Goal: Information Seeking & Learning: Learn about a topic

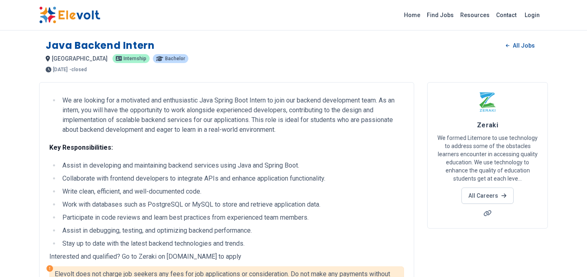
click at [69, 18] on img at bounding box center [69, 15] width 61 height 17
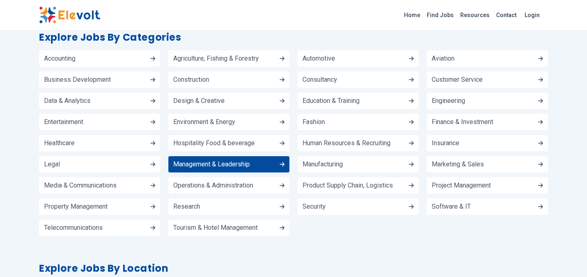
scroll to position [940, 0]
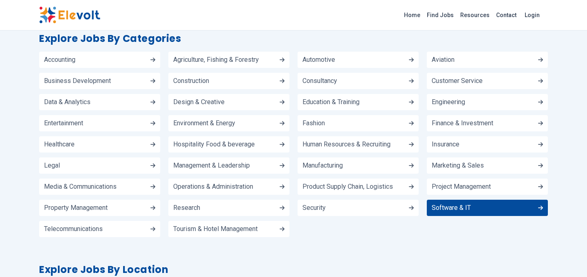
click at [451, 200] on link "Software & IT" at bounding box center [487, 208] width 121 height 16
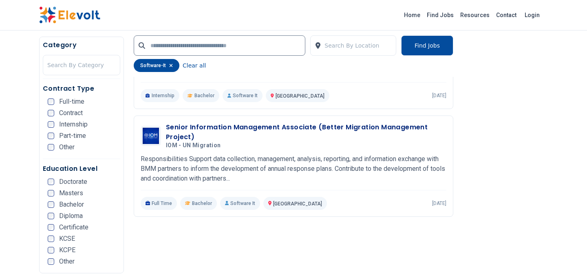
scroll to position [372, 0]
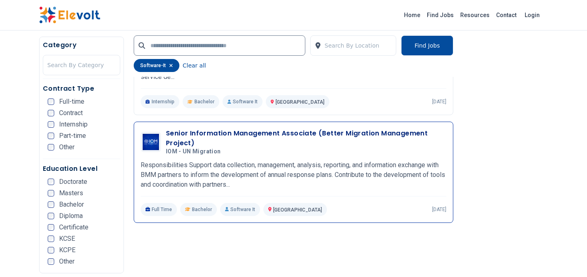
click at [227, 134] on h3 "Senior Information Management Associate (Better Migration Management Project)" at bounding box center [306, 139] width 280 height 20
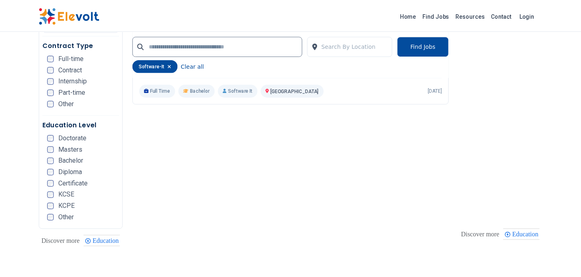
scroll to position [495, 0]
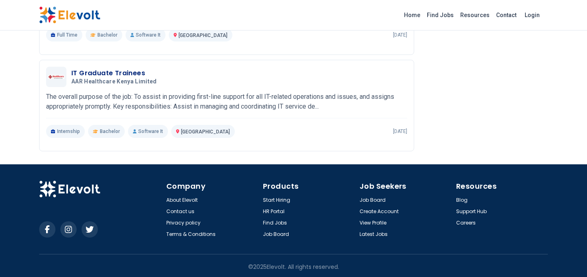
scroll to position [766, 0]
